Goal: Task Accomplishment & Management: Use online tool/utility

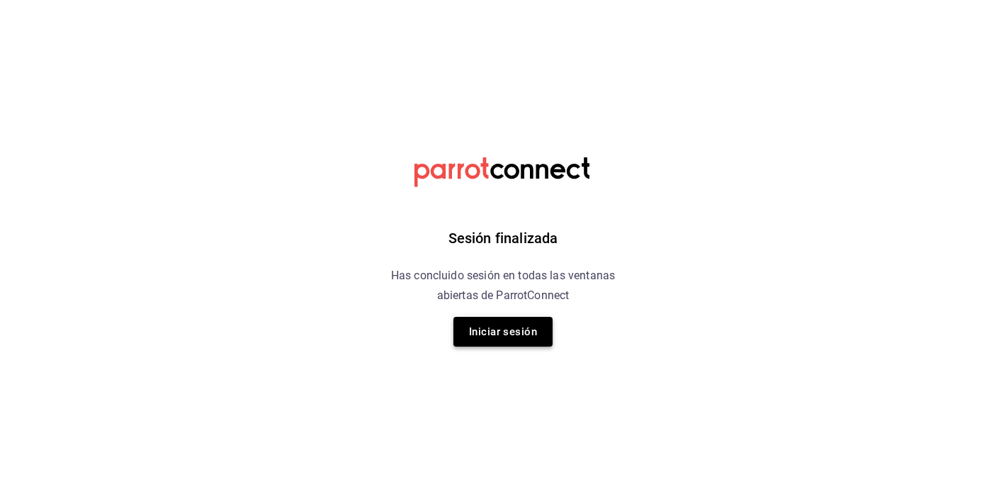
click at [497, 342] on button "Iniciar sesión" at bounding box center [503, 332] width 99 height 30
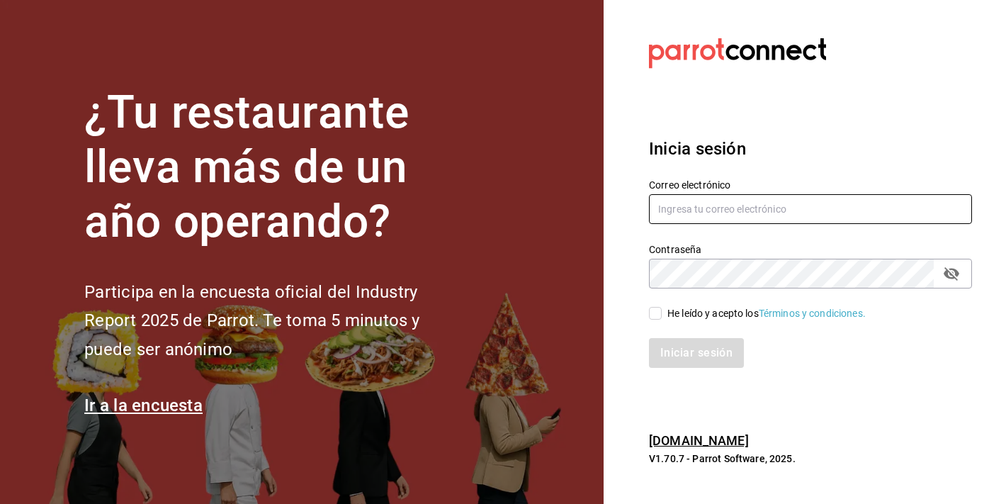
type input "marketing@quimerapl.com"
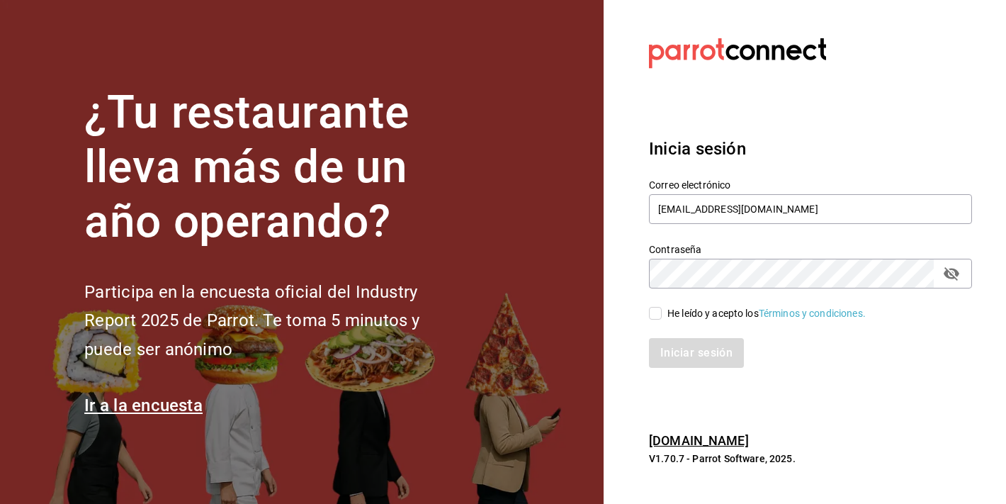
click at [649, 308] on input "He leído y acepto los Términos y condiciones." at bounding box center [655, 313] width 13 height 13
checkbox input "true"
click at [661, 341] on button "Iniciar sesión" at bounding box center [697, 353] width 96 height 30
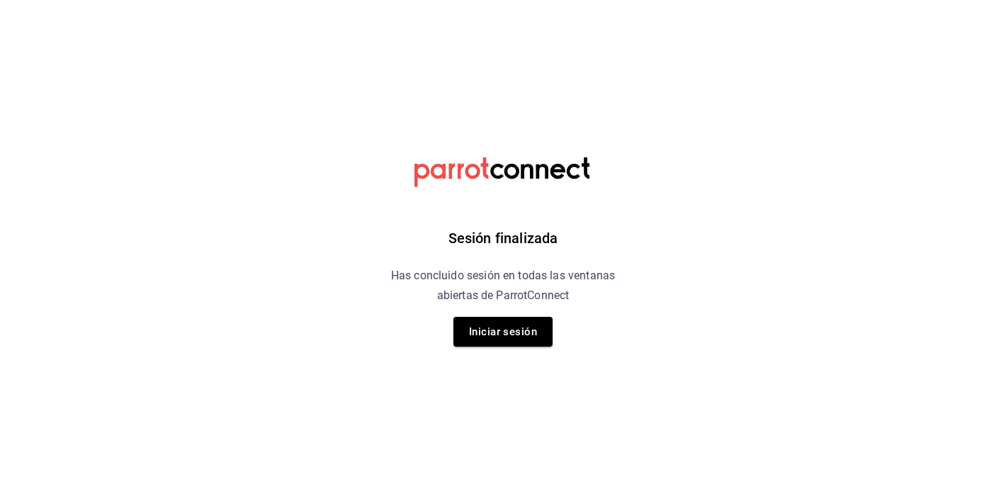
click at [481, 303] on h6 "Has concluido sesión en todas las ventanas abiertas de ParrotConnect" at bounding box center [502, 286] width 259 height 40
click at [483, 312] on div "Sesión finalizada Has concluido sesión en todas las ventanas abiertas de Parrot…" at bounding box center [504, 252] width 358 height 504
click at [492, 336] on button "Iniciar sesión" at bounding box center [503, 332] width 99 height 30
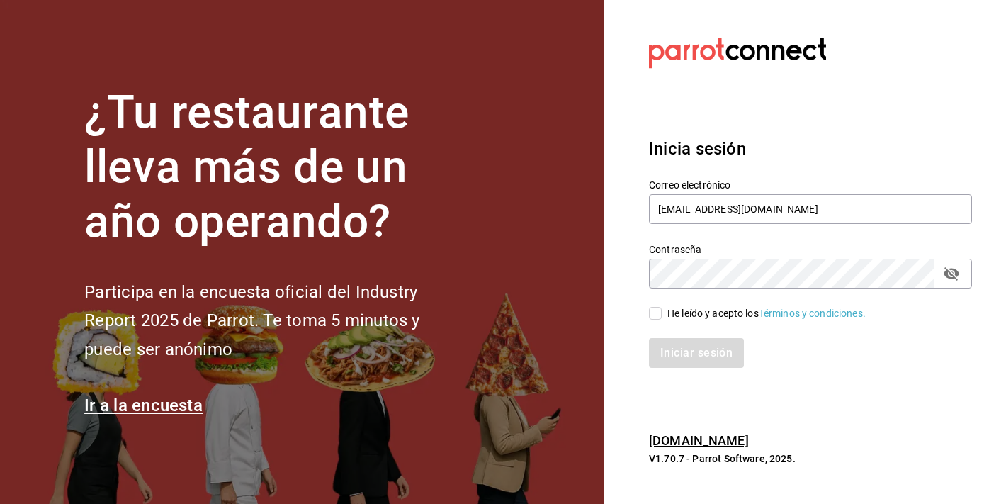
click at [663, 317] on span "He leído y acepto los Términos y condiciones." at bounding box center [764, 313] width 204 height 15
click at [662, 317] on input "He leído y acepto los Términos y condiciones." at bounding box center [655, 313] width 13 height 13
checkbox input "true"
click at [666, 352] on button "Iniciar sesión" at bounding box center [697, 353] width 96 height 30
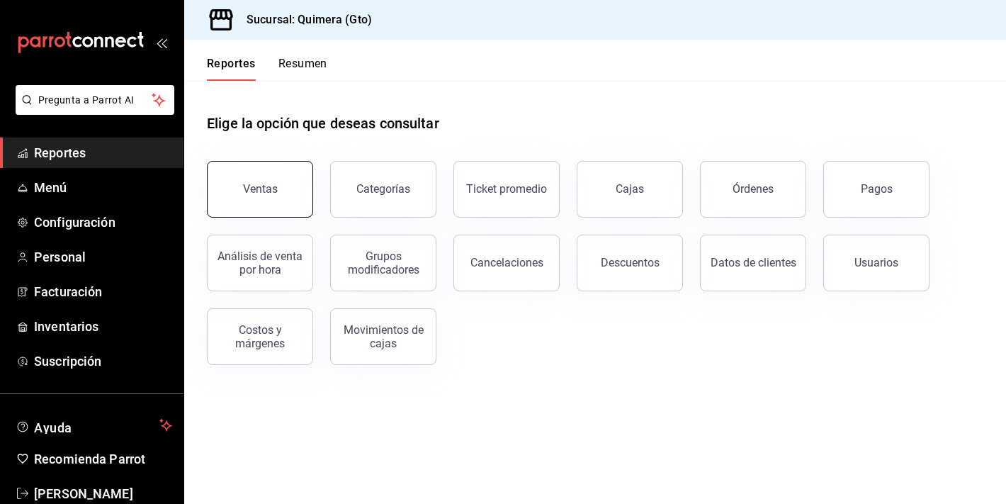
click at [244, 205] on button "Ventas" at bounding box center [260, 189] width 106 height 57
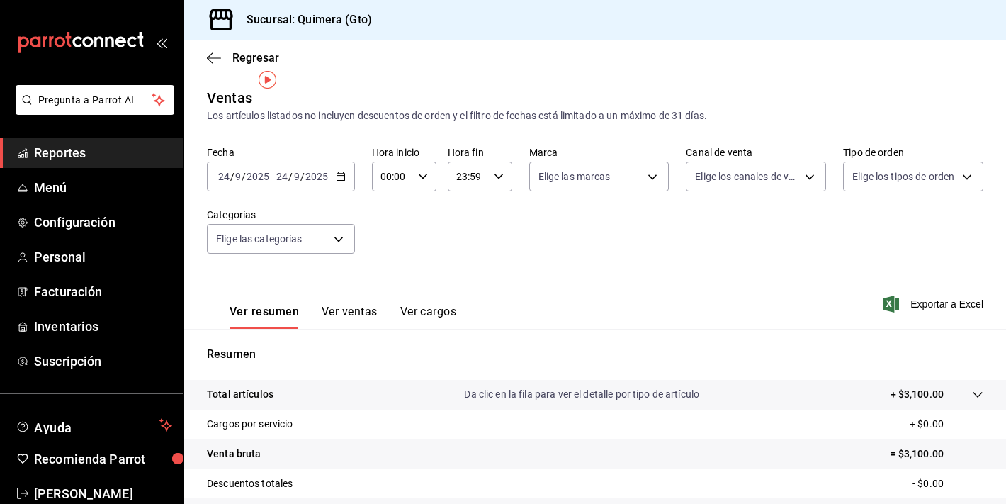
scroll to position [175, 0]
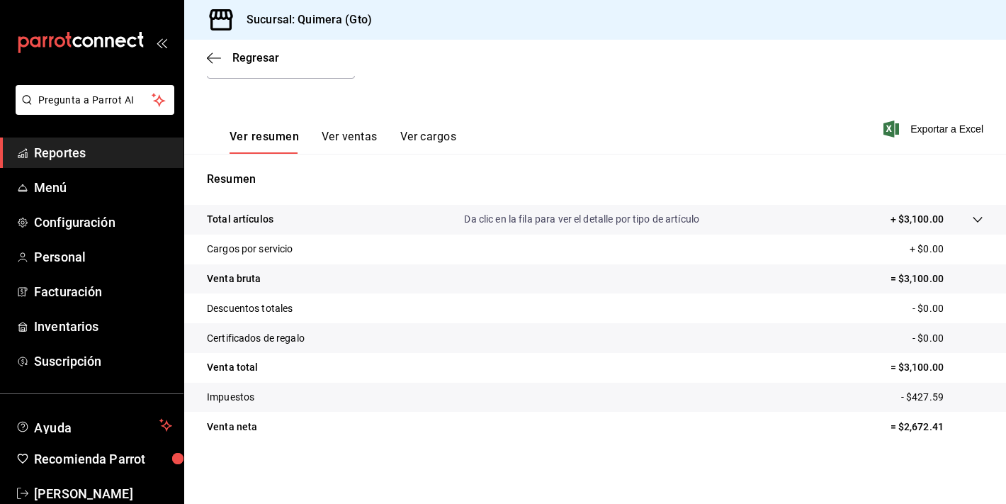
click at [343, 138] on button "Ver ventas" at bounding box center [350, 142] width 56 height 24
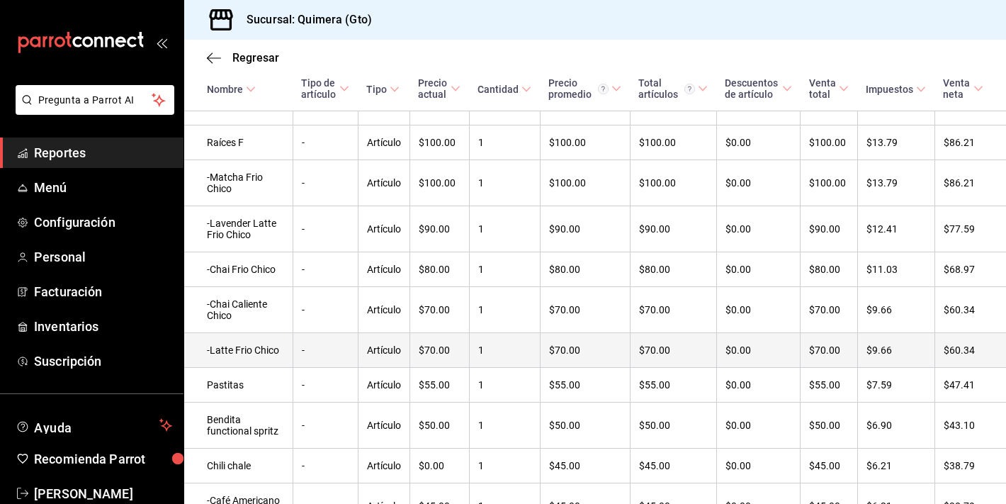
scroll to position [72, 0]
